Goal: Information Seeking & Learning: Learn about a topic

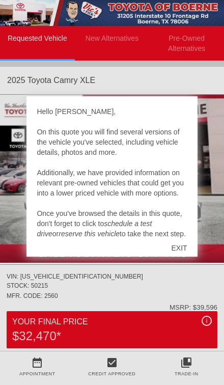
click at [185, 246] on div "EXIT" at bounding box center [179, 248] width 36 height 31
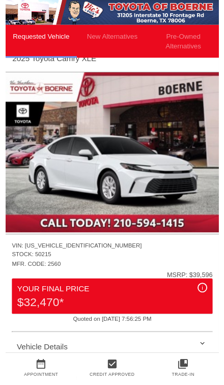
scroll to position [19, 0]
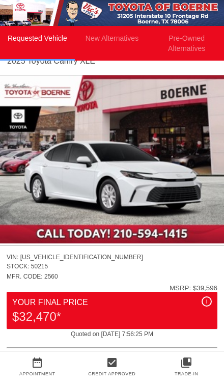
click at [200, 352] on div "Vehicle Details" at bounding box center [112, 364] width 211 height 24
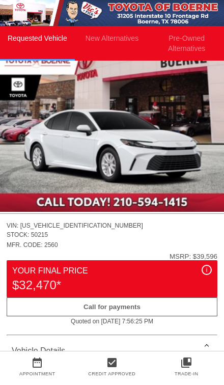
scroll to position [29, 0]
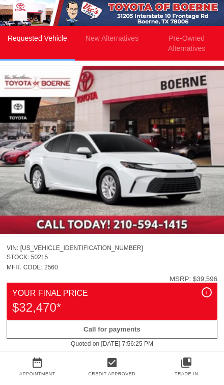
click at [169, 161] on img at bounding box center [112, 150] width 224 height 168
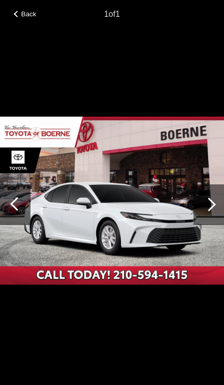
scroll to position [29, 1]
click at [211, 209] on div at bounding box center [209, 205] width 14 height 14
click at [212, 209] on div at bounding box center [209, 205] width 14 height 14
click at [209, 211] on div at bounding box center [209, 205] width 14 height 14
click at [203, 220] on div at bounding box center [209, 205] width 31 height 41
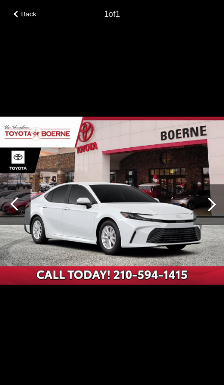
click at [205, 209] on div at bounding box center [209, 205] width 31 height 41
click at [208, 207] on div at bounding box center [209, 205] width 14 height 14
click at [18, 202] on div at bounding box center [17, 204] width 14 height 14
click at [7, 209] on div at bounding box center [15, 205] width 31 height 41
click at [7, 202] on div at bounding box center [15, 205] width 31 height 41
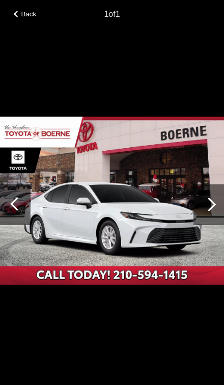
click at [200, 209] on div at bounding box center [209, 205] width 31 height 41
click at [34, 18] on span "Back" at bounding box center [28, 14] width 15 height 8
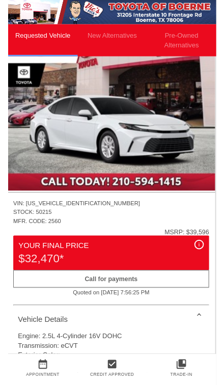
scroll to position [59, 1]
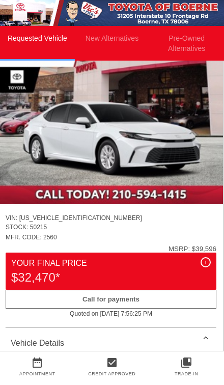
click at [196, 272] on div "$32,470*" at bounding box center [111, 278] width 200 height 16
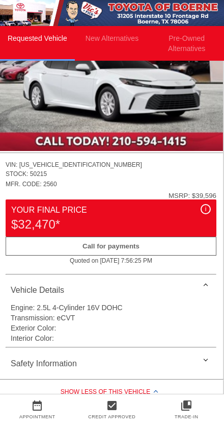
scroll to position [113, 1]
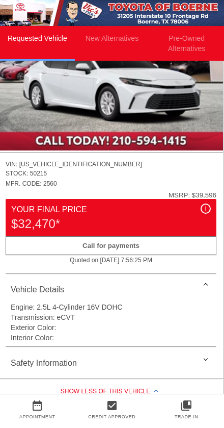
click at [204, 212] on div "i" at bounding box center [206, 208] width 10 height 10
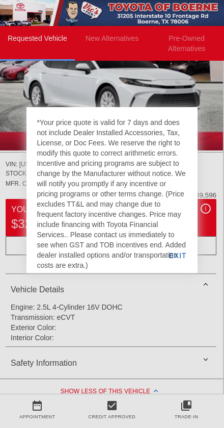
click at [181, 261] on div "EXIT" at bounding box center [177, 255] width 39 height 35
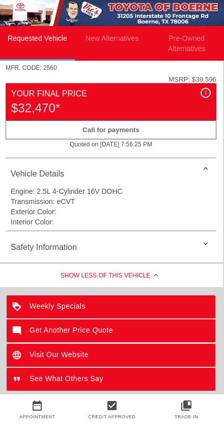
scroll to position [234, 1]
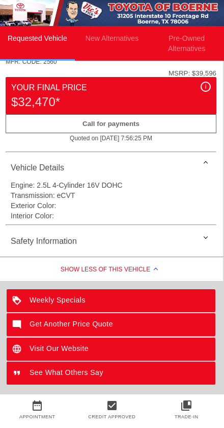
click at [203, 244] on div "Safety Information" at bounding box center [111, 241] width 211 height 24
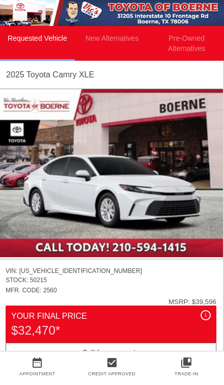
scroll to position [0, 1]
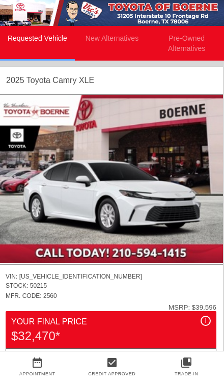
click at [75, 82] on div "2025 Toyota Camry" at bounding box center [41, 80] width 70 height 16
click at [26, 287] on span "STOCK:" at bounding box center [17, 285] width 22 height 7
click at [78, 281] on div "VIN: [US_VEHICLE_IDENTIFICATION_NUMBER]" at bounding box center [111, 276] width 211 height 9
copy div "[US_VEHICLE_IDENTIFICATION_NUMBER]"
